Goal: Task Accomplishment & Management: Manage account settings

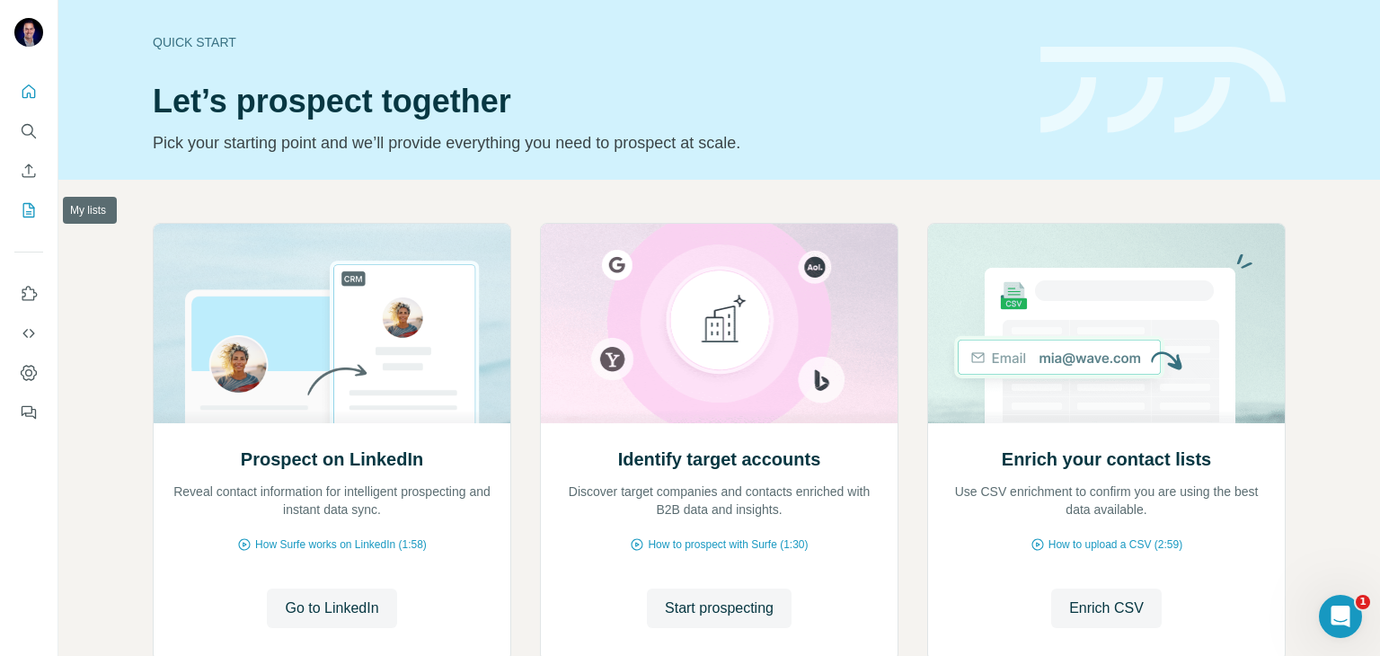
click at [25, 199] on button "My lists" at bounding box center [28, 210] width 29 height 32
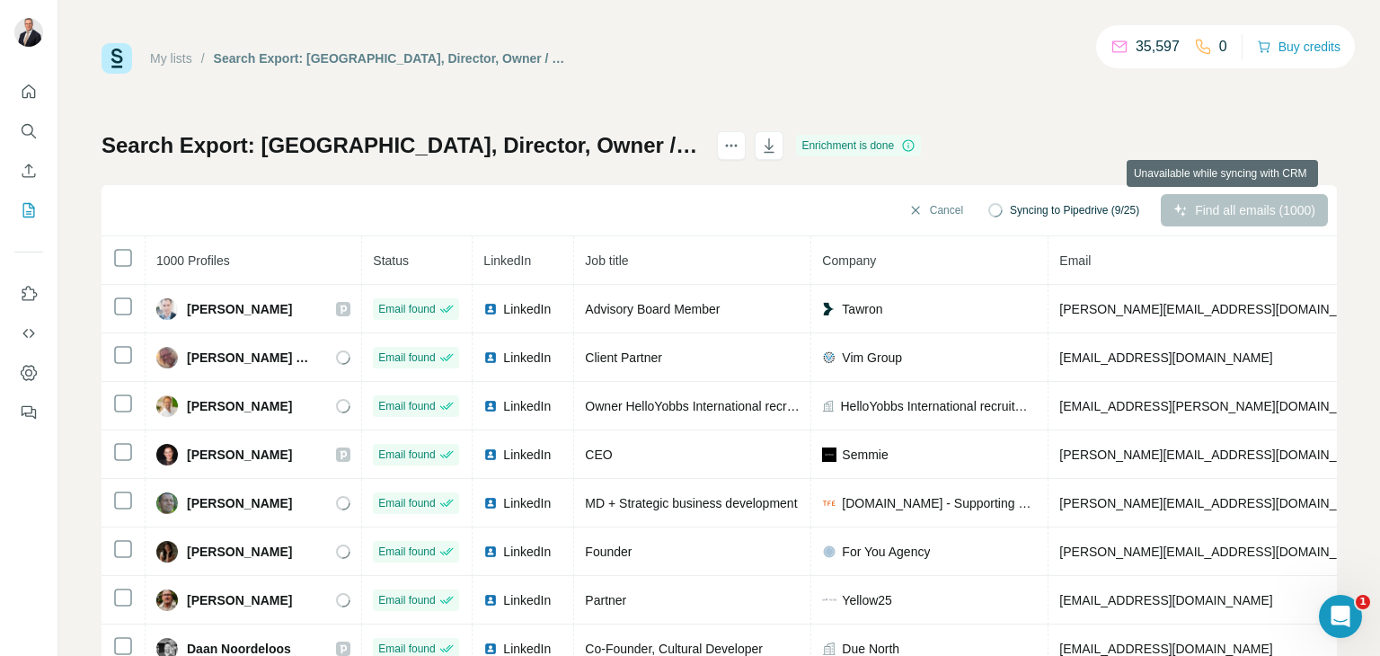
click at [1161, 205] on div "Find all emails (1000)" at bounding box center [1244, 210] width 167 height 32
click at [1203, 208] on div "Find all emails (1000)" at bounding box center [1244, 210] width 167 height 32
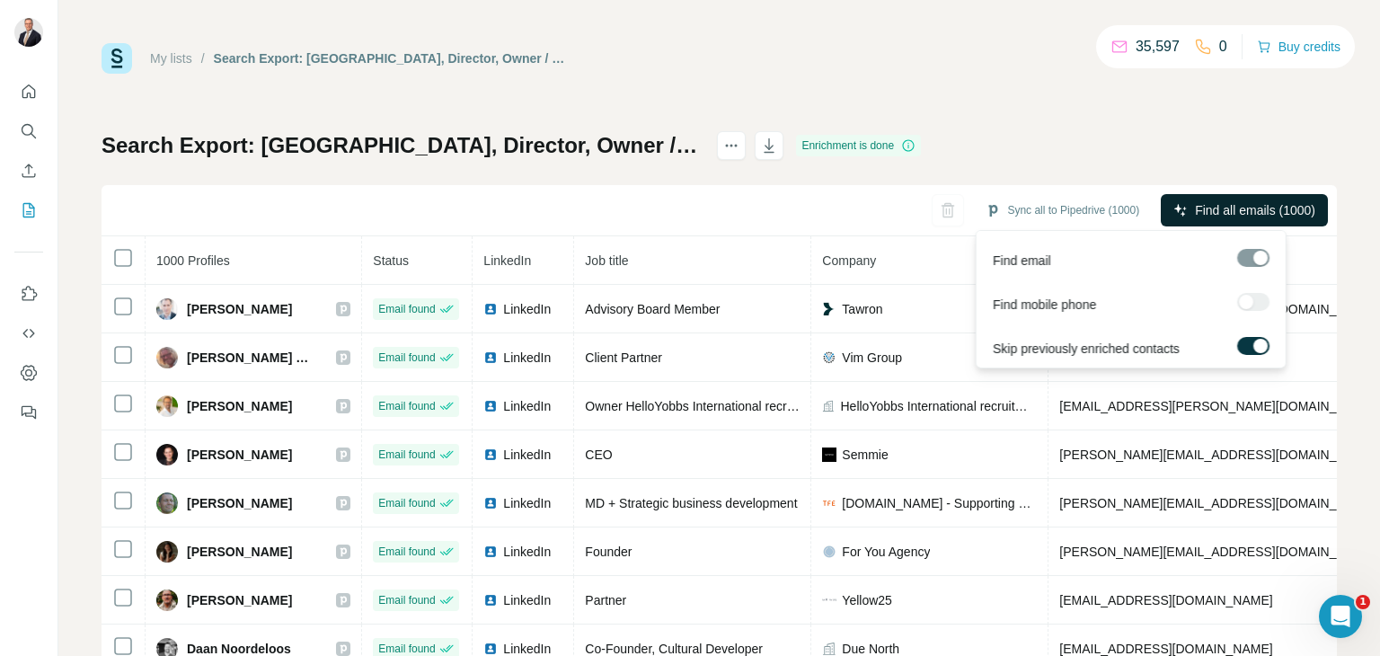
click at [1231, 211] on span "Find all emails (1000)" at bounding box center [1255, 210] width 120 height 18
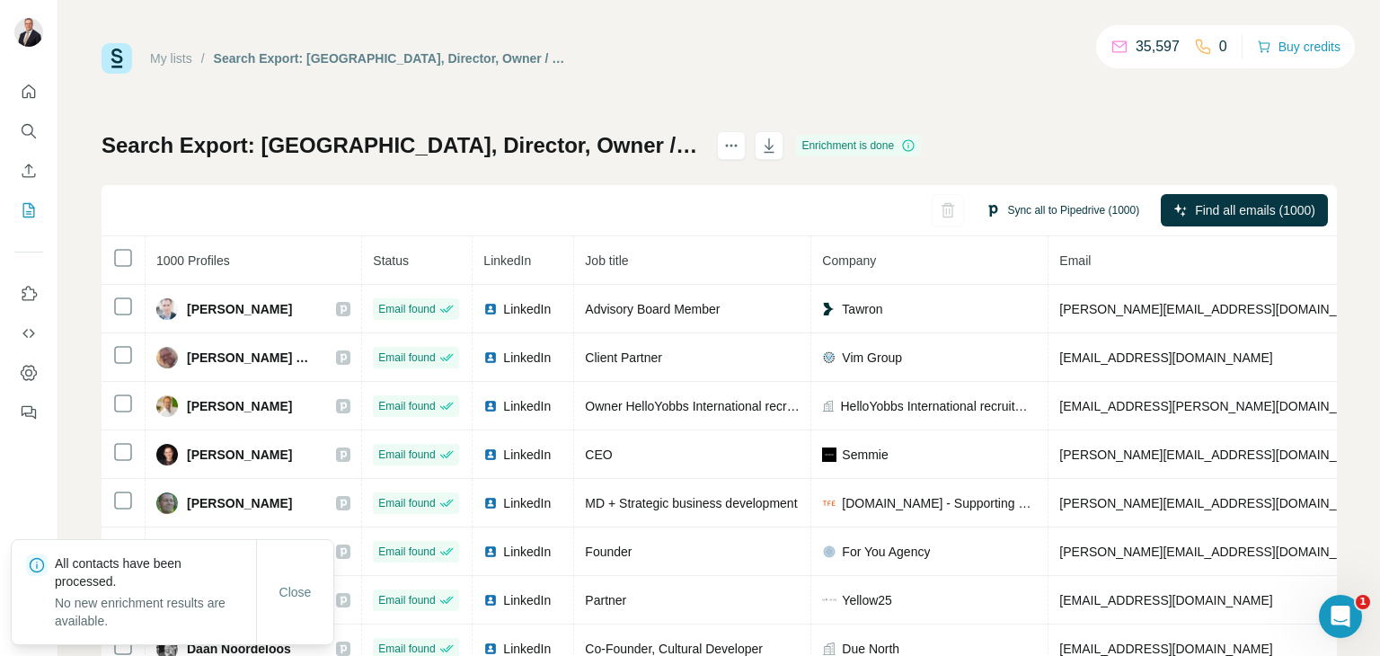
click at [1075, 206] on button "Sync all to Pipedrive (1000)" at bounding box center [1062, 210] width 179 height 27
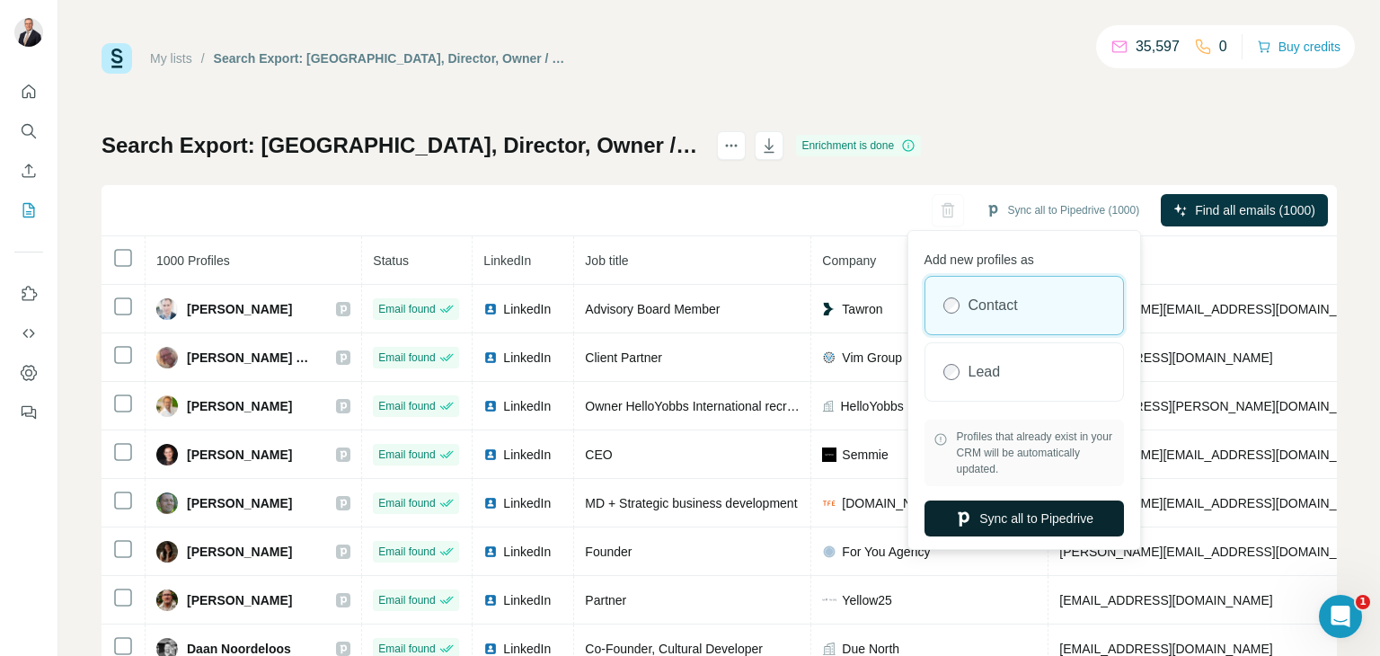
click at [1040, 519] on button "Sync all to Pipedrive" at bounding box center [1024, 518] width 199 height 36
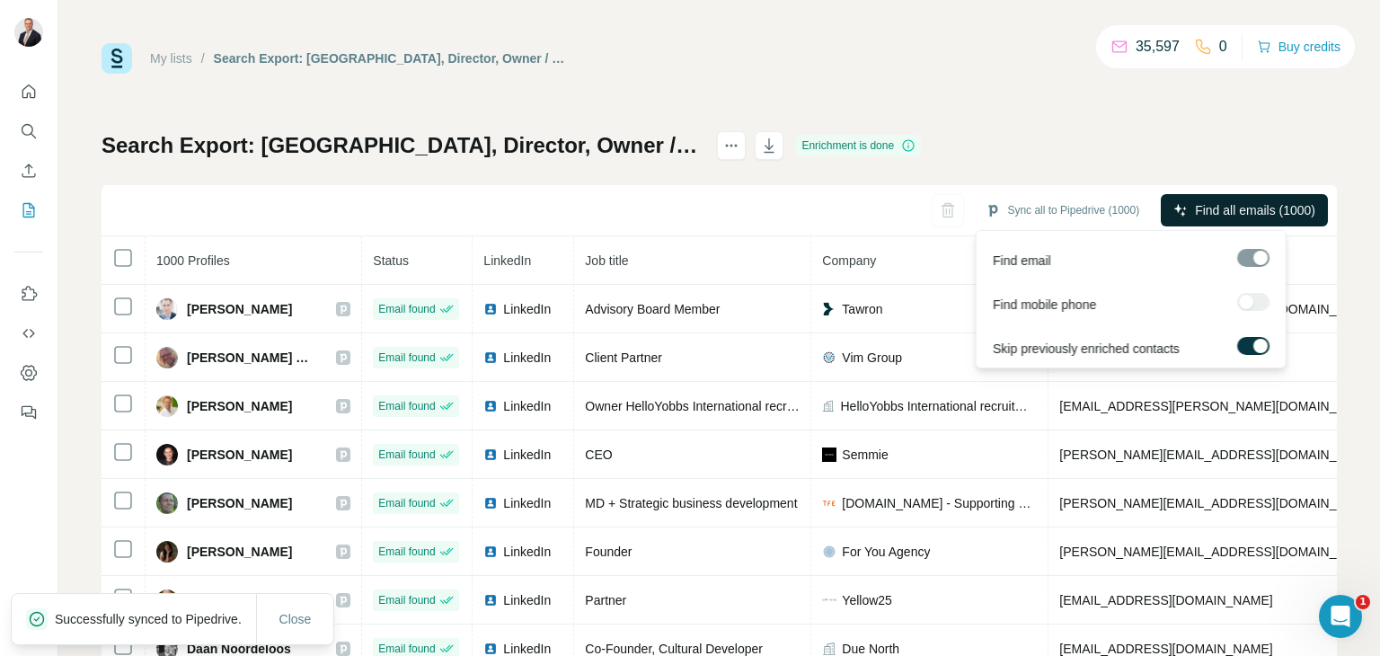
click at [1209, 207] on span "Find all emails (1000)" at bounding box center [1255, 210] width 120 height 18
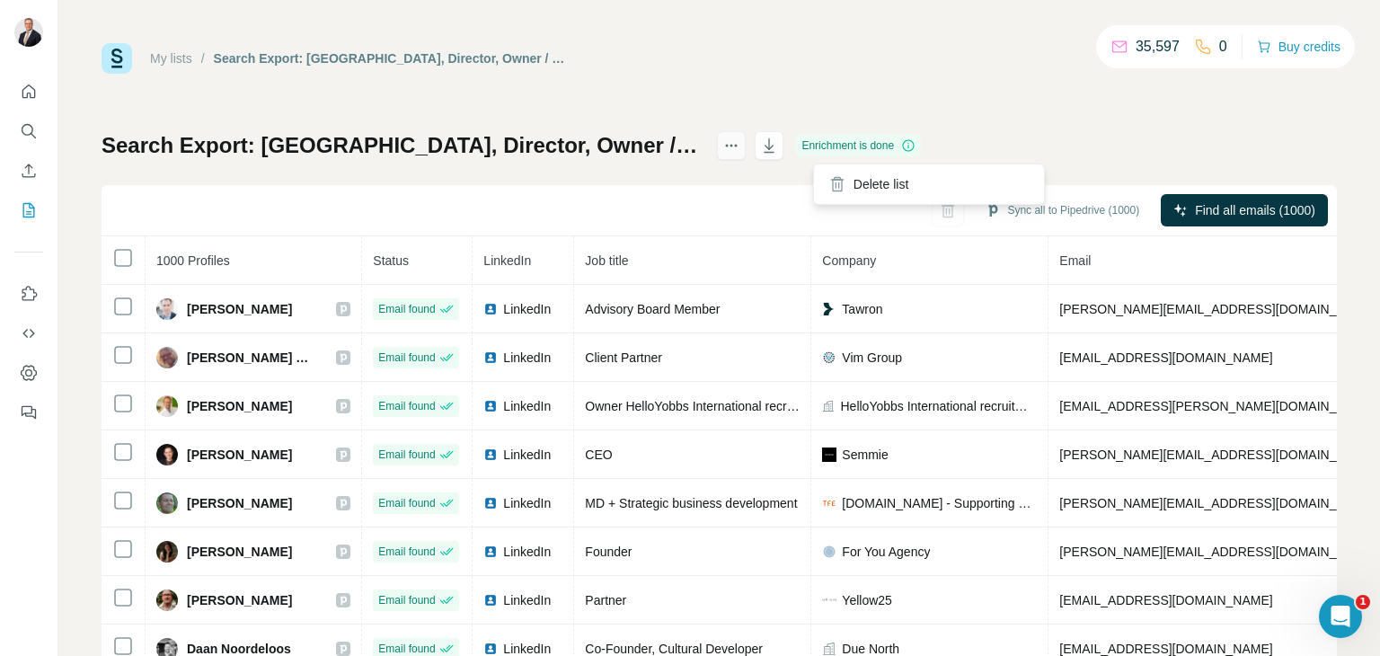
click at [740, 137] on icon "actions" at bounding box center [731, 146] width 18 height 18
click at [32, 207] on icon "My lists" at bounding box center [29, 210] width 18 height 18
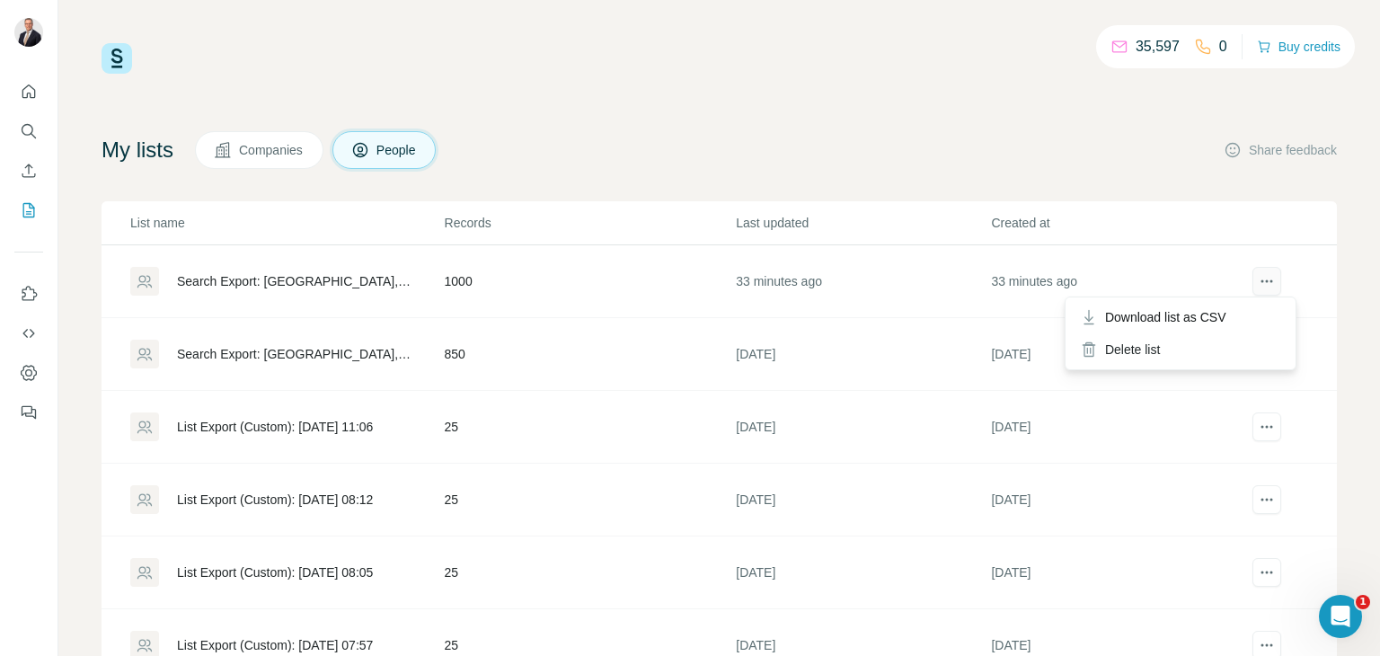
click at [1258, 278] on icon "actions" at bounding box center [1267, 281] width 18 height 18
click at [1222, 317] on span "Download list as CSV" at bounding box center [1165, 317] width 121 height 18
